Goal: Task Accomplishment & Management: Manage account settings

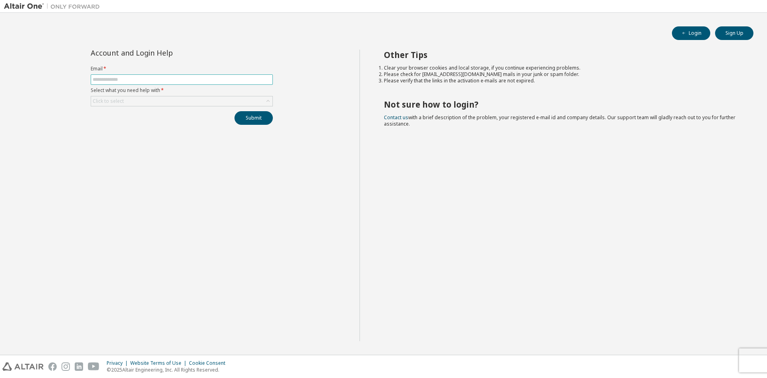
click at [252, 80] on input "text" at bounding box center [182, 79] width 178 height 6
type input "**********"
click at [186, 97] on div "Click to select" at bounding box center [181, 101] width 181 height 10
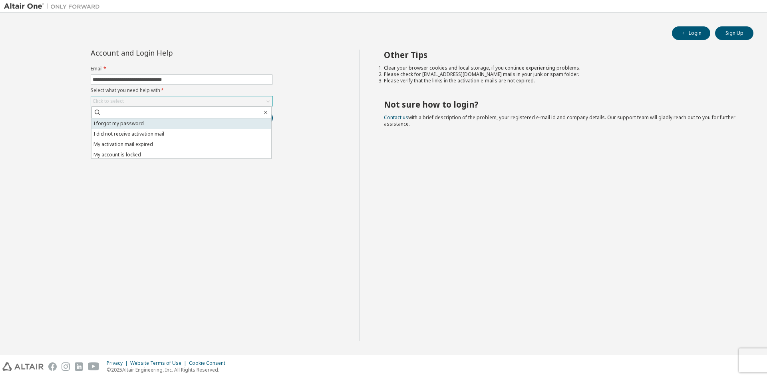
click at [175, 125] on li "I forgot my password" at bounding box center [181, 123] width 180 height 10
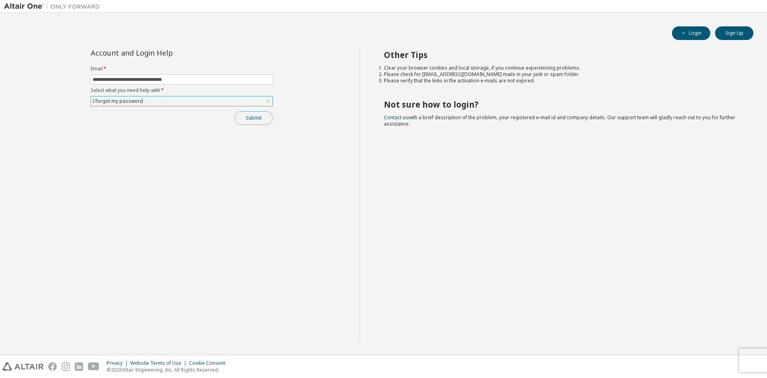
click at [244, 119] on button "Submit" at bounding box center [254, 118] width 38 height 14
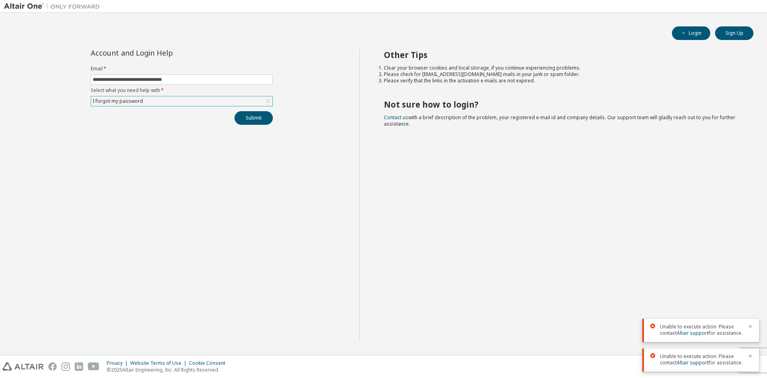
click at [396, 120] on span "Contact us with a brief description of the problem, your registered e-mail id a…" at bounding box center [560, 120] width 352 height 13
click at [395, 119] on link "Contact us" at bounding box center [396, 117] width 24 height 7
click at [405, 118] on link "Contact us" at bounding box center [396, 117] width 24 height 7
click at [684, 32] on icon "button" at bounding box center [684, 33] width 5 height 5
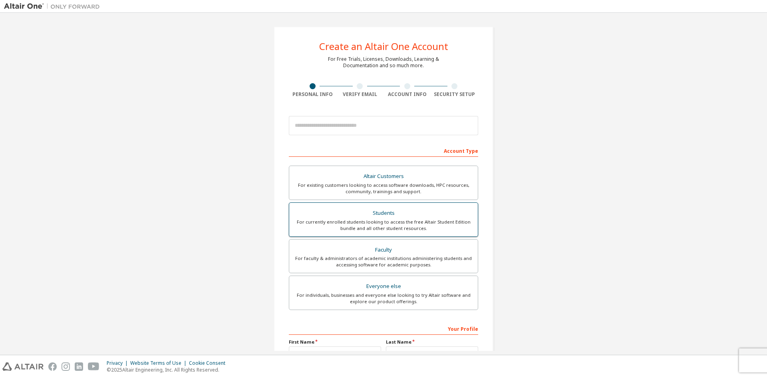
click at [422, 221] on div "For currently enrolled students looking to access the free Altair Student Editi…" at bounding box center [383, 225] width 179 height 13
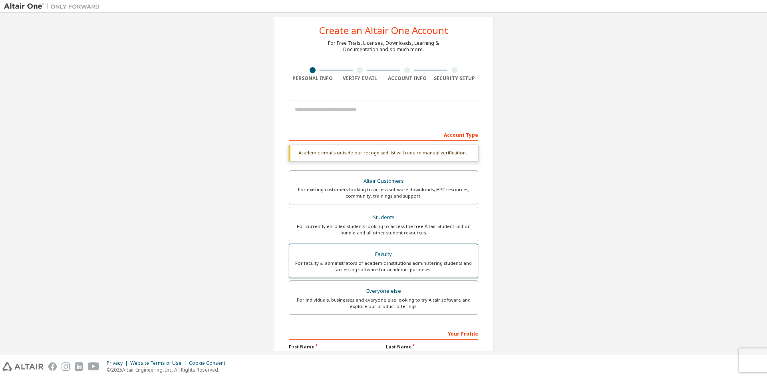
scroll to position [16, 0]
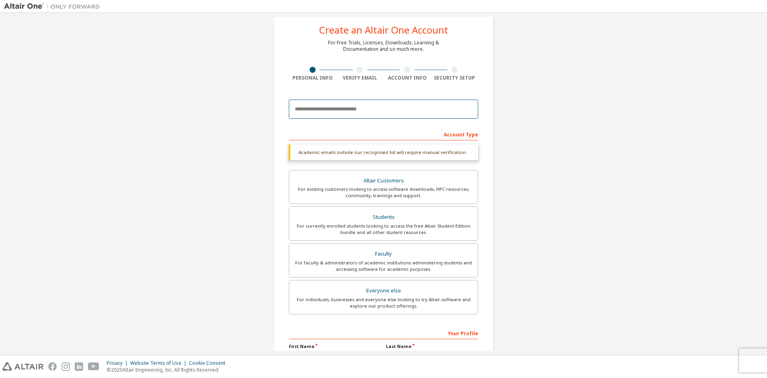
click at [368, 104] on input "email" at bounding box center [383, 108] width 189 height 19
type input "**********"
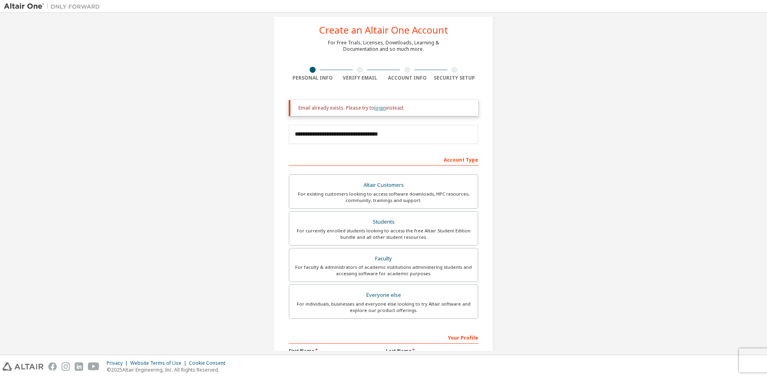
click at [380, 107] on link "login" at bounding box center [380, 107] width 12 height 7
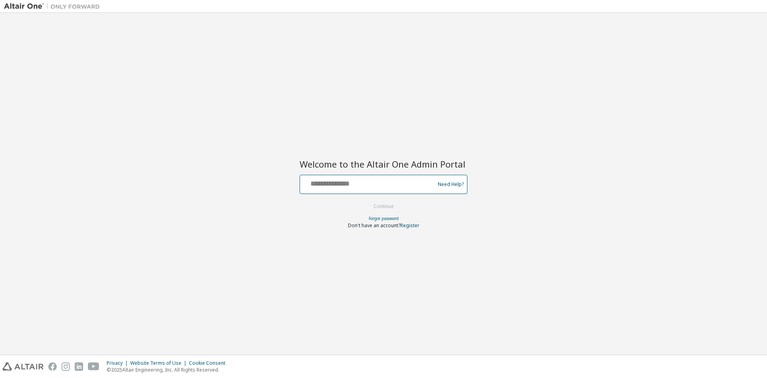
click at [377, 184] on input "text" at bounding box center [368, 183] width 131 height 12
type input "**********"
click at [388, 217] on link "Forgot password" at bounding box center [384, 218] width 30 height 6
